Goal: Transaction & Acquisition: Download file/media

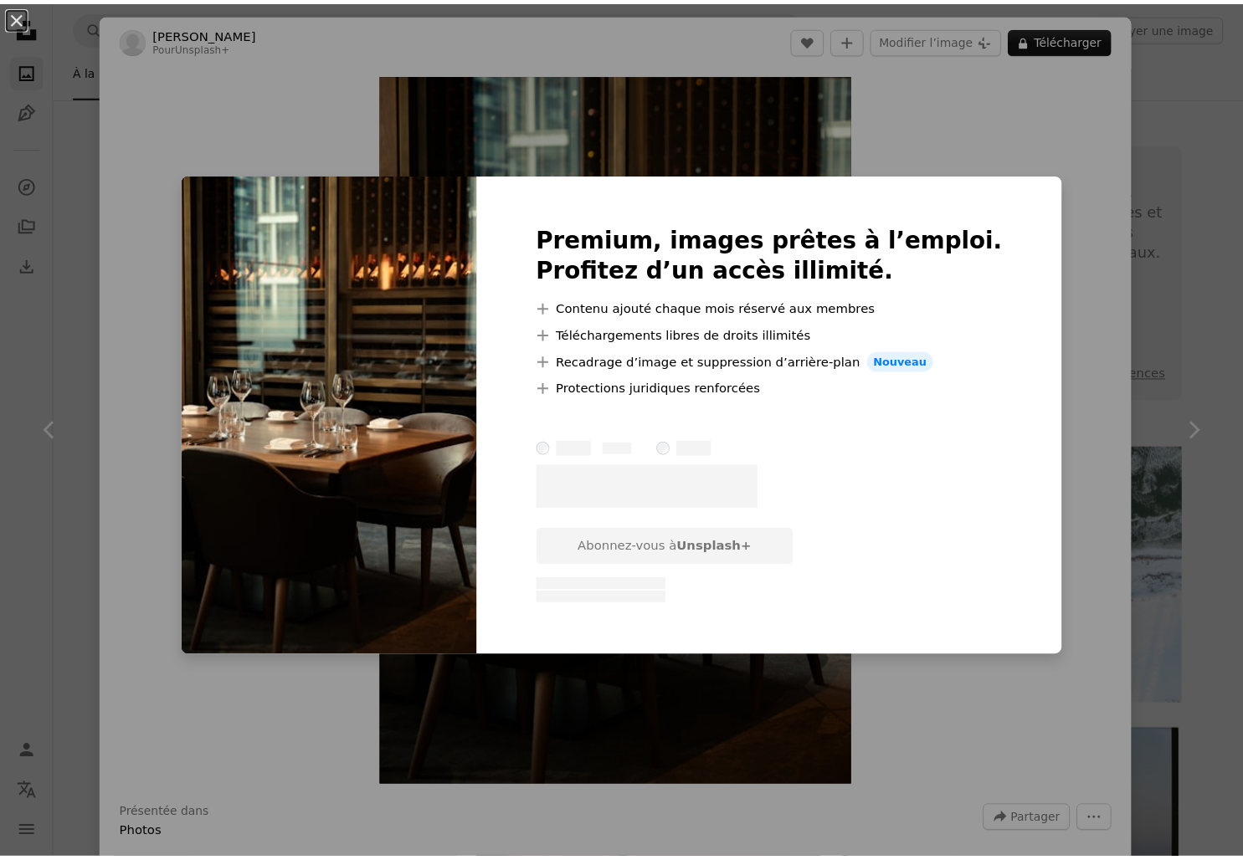
scroll to position [2472, 0]
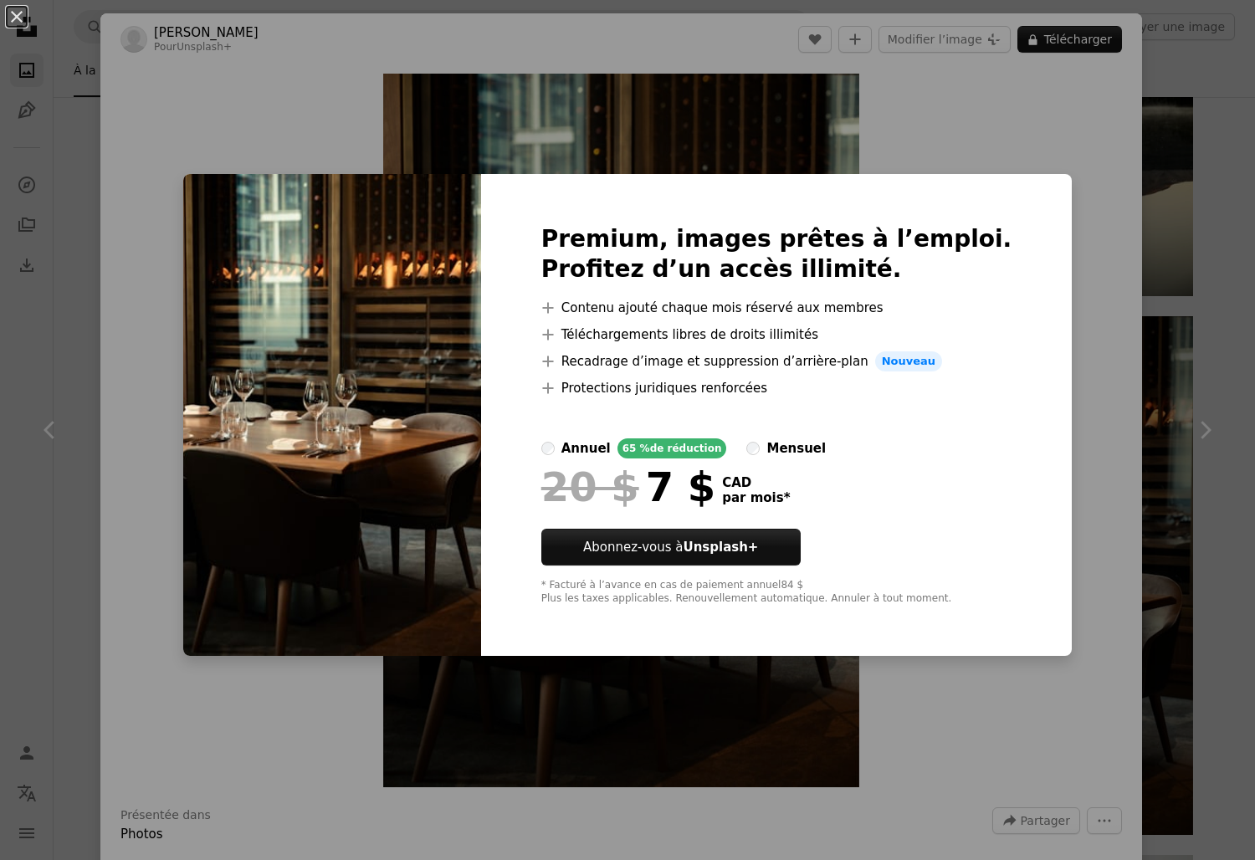
click at [276, 187] on img at bounding box center [332, 415] width 298 height 482
click at [13, 14] on button "An X shape" at bounding box center [17, 17] width 20 height 20
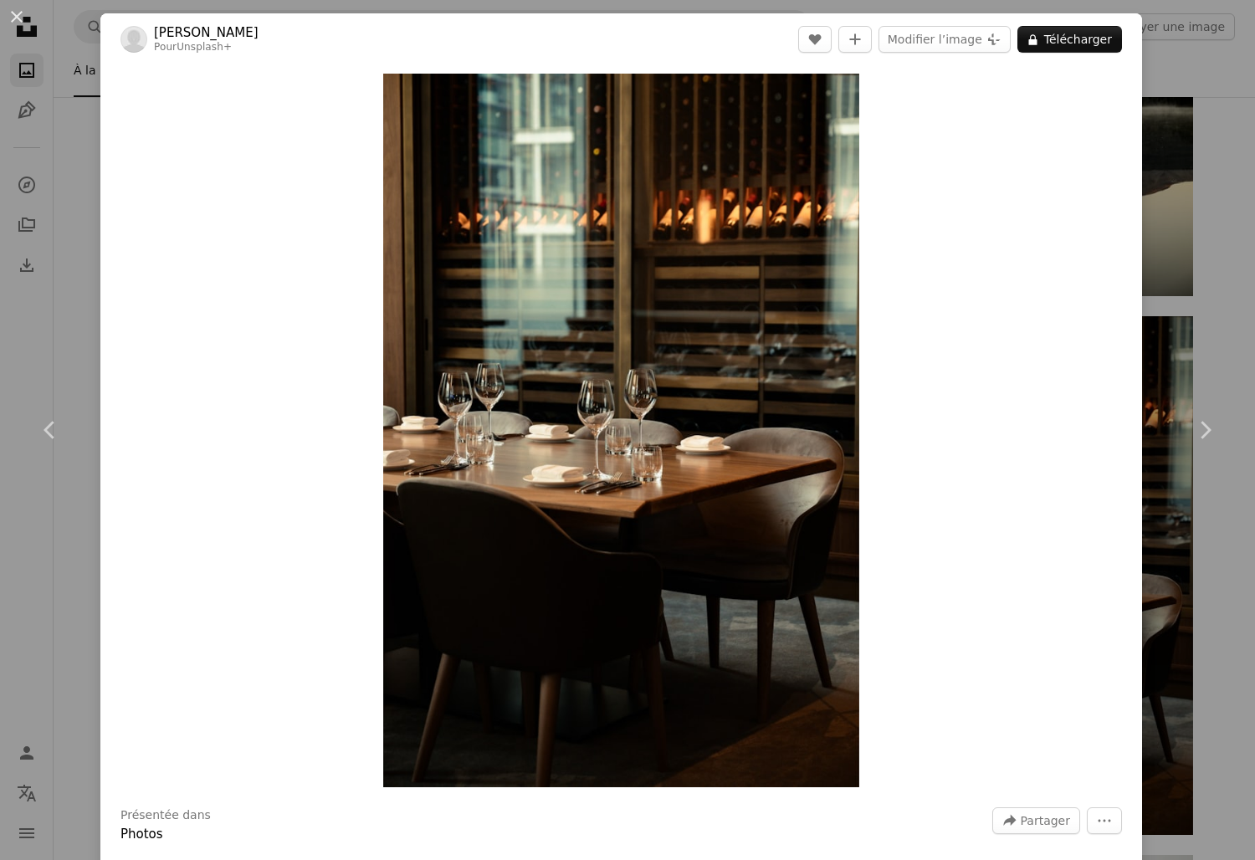
click at [13, 14] on button "An X shape" at bounding box center [17, 17] width 20 height 20
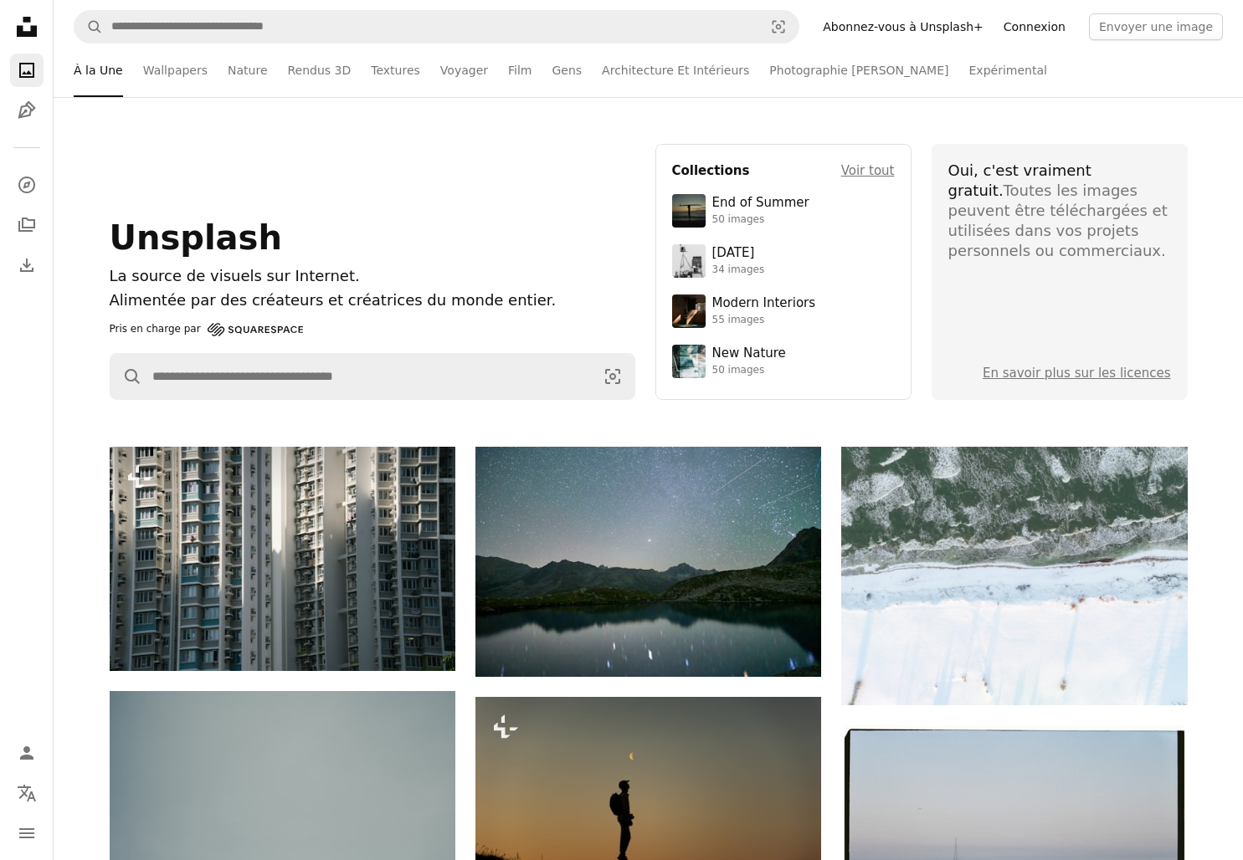
click at [1068, 21] on link "Connexion" at bounding box center [1034, 26] width 82 height 27
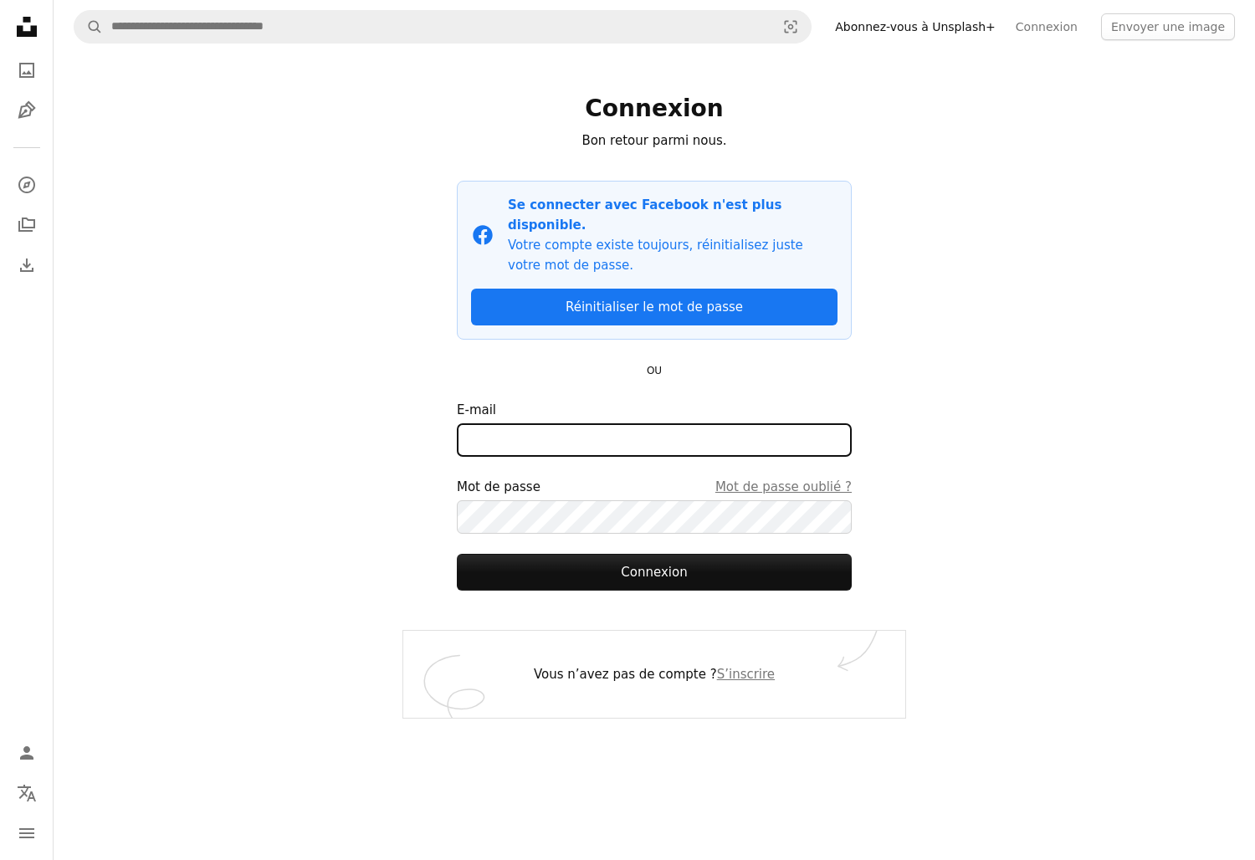
type input "*****"
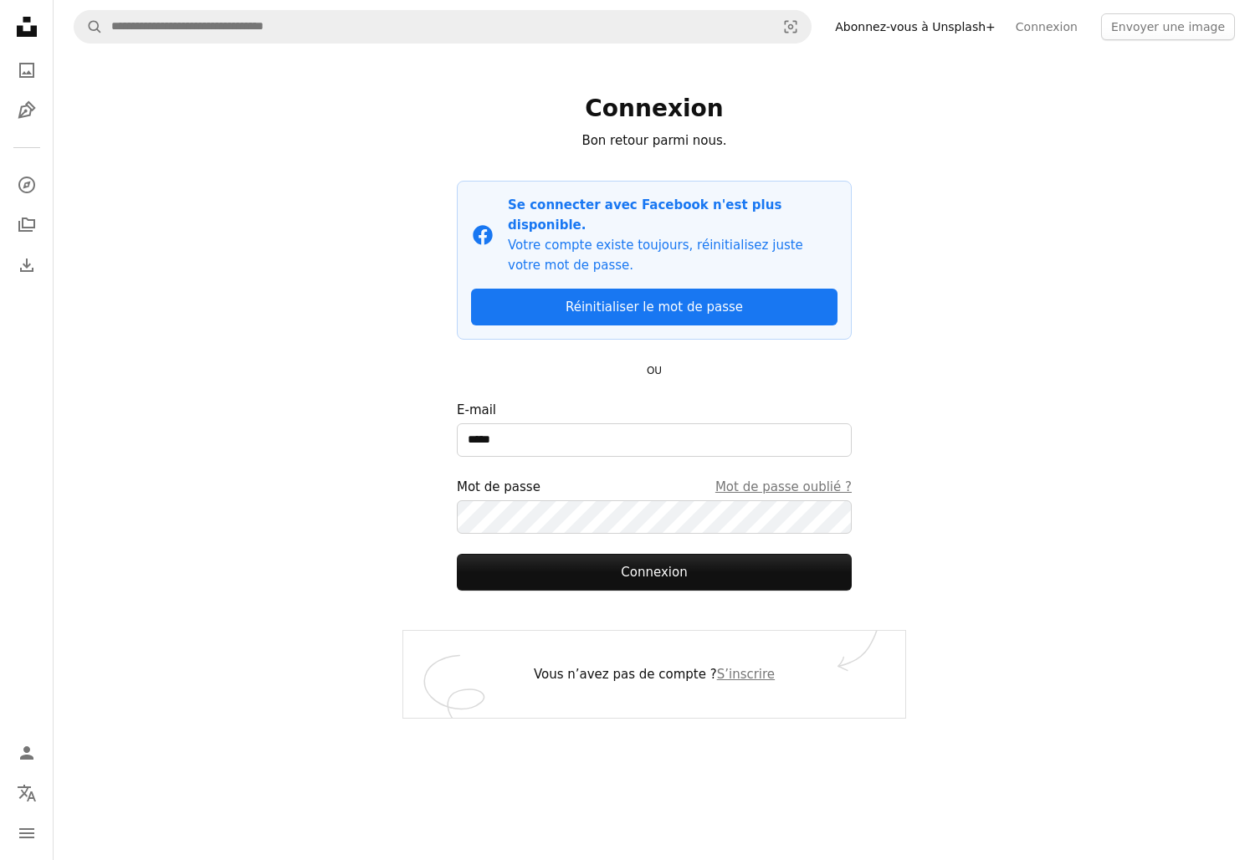
click at [38, 27] on icon "Unsplash logo Accueil Unsplash" at bounding box center [26, 26] width 33 height 33
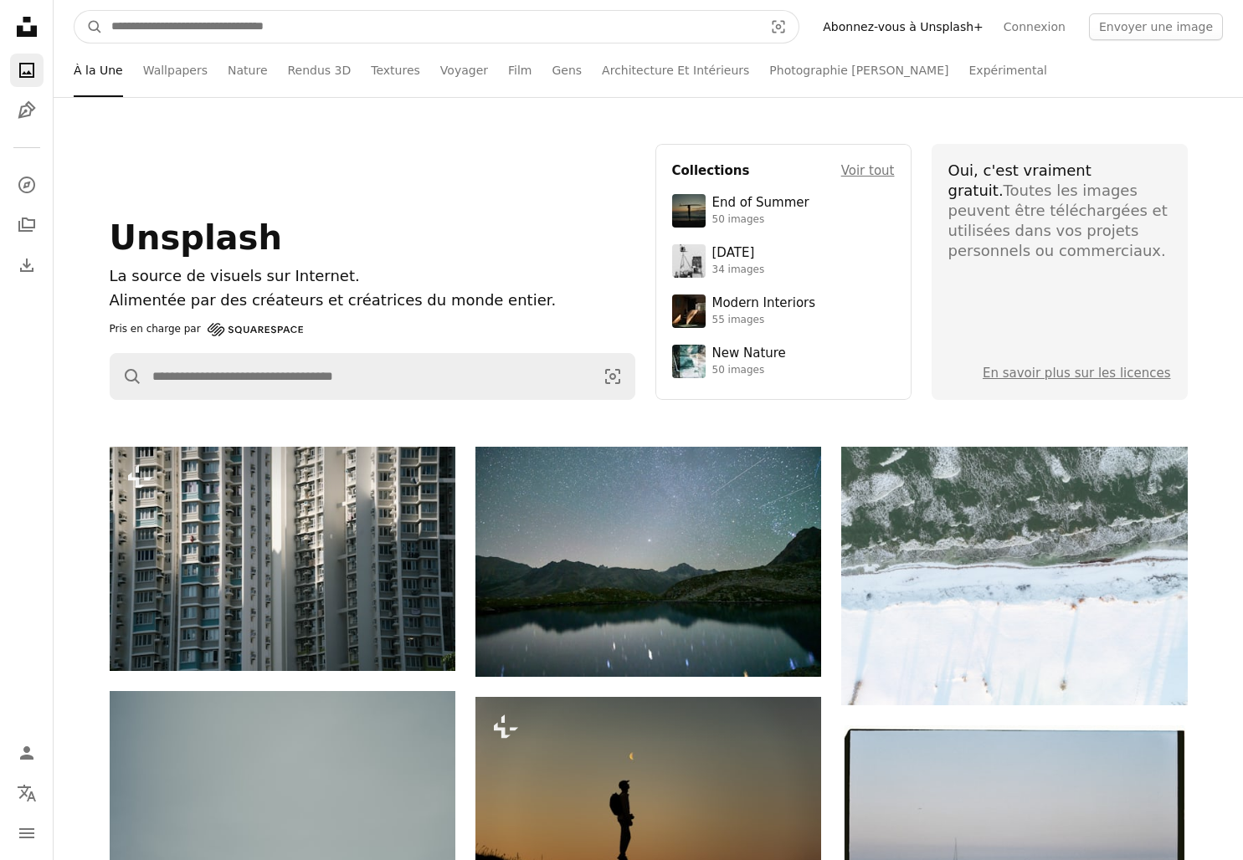
click at [232, 22] on input "Rechercher des visuels sur tout le site" at bounding box center [430, 27] width 655 height 32
type input "**********"
click at [74, 11] on button "A magnifying glass" at bounding box center [88, 27] width 28 height 32
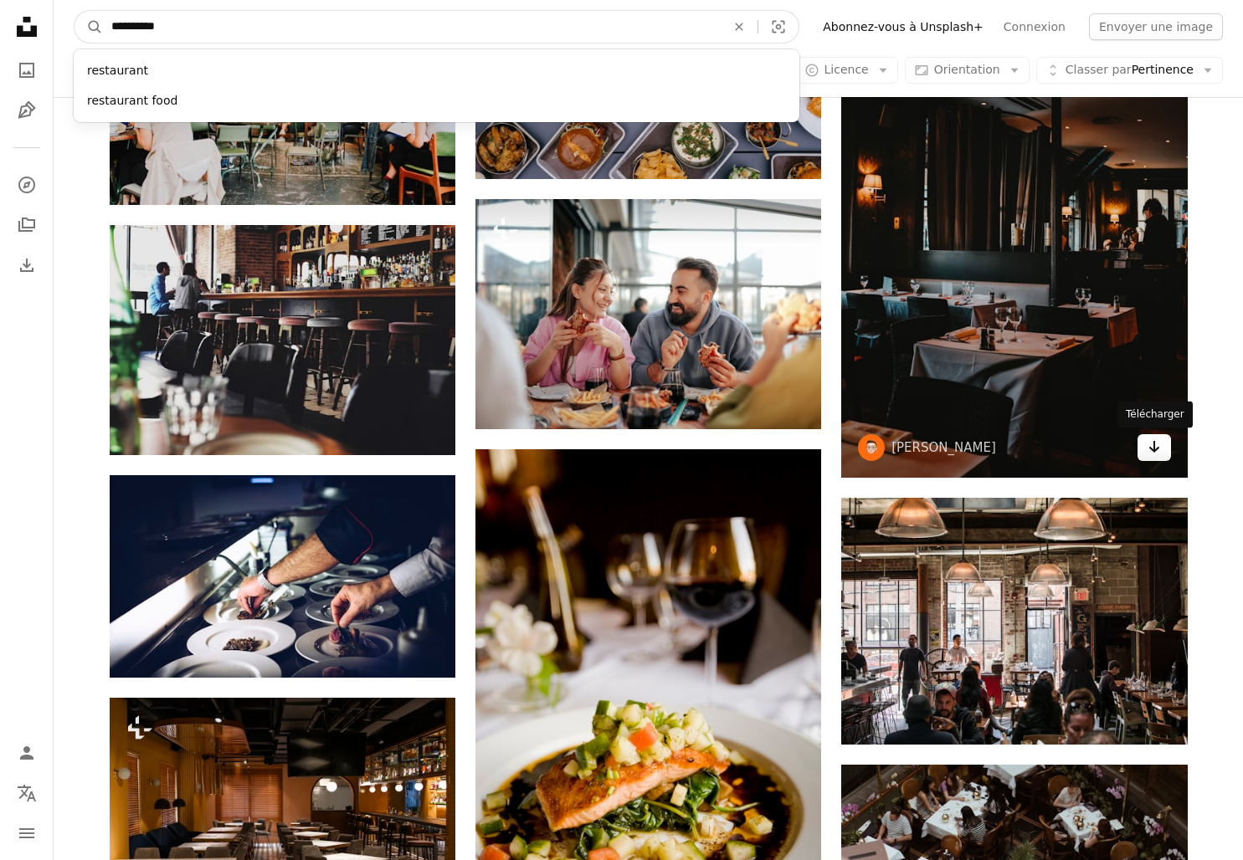
scroll to position [2790, 0]
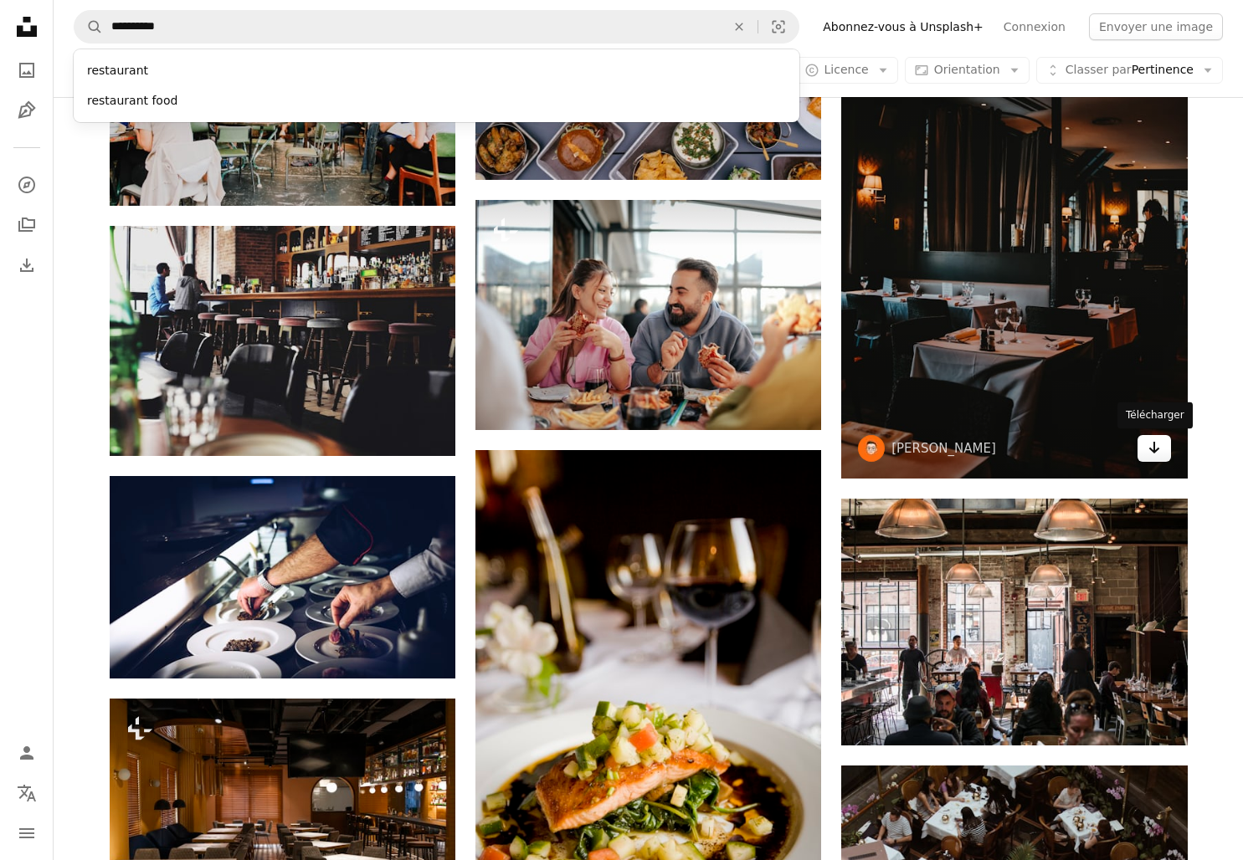
click at [1157, 453] on icon "Arrow pointing down" at bounding box center [1153, 448] width 13 height 20
